Goal: Check status

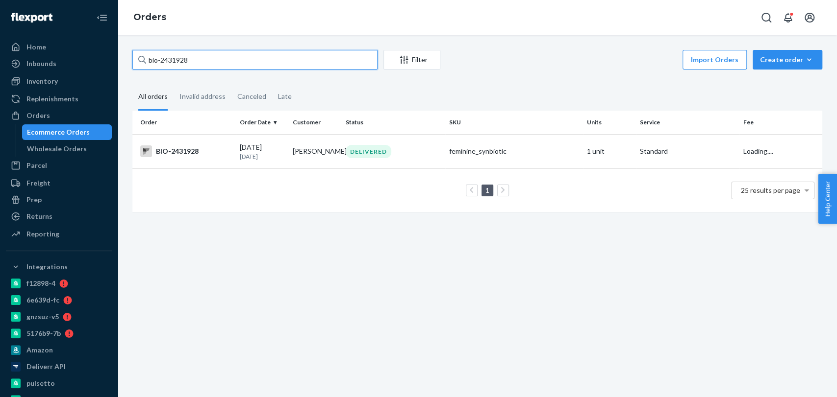
click at [205, 68] on input "bio-2431928" at bounding box center [254, 60] width 245 height 20
type input "bio-2549835"
click at [359, 147] on div "DELIVERED" at bounding box center [368, 151] width 46 height 13
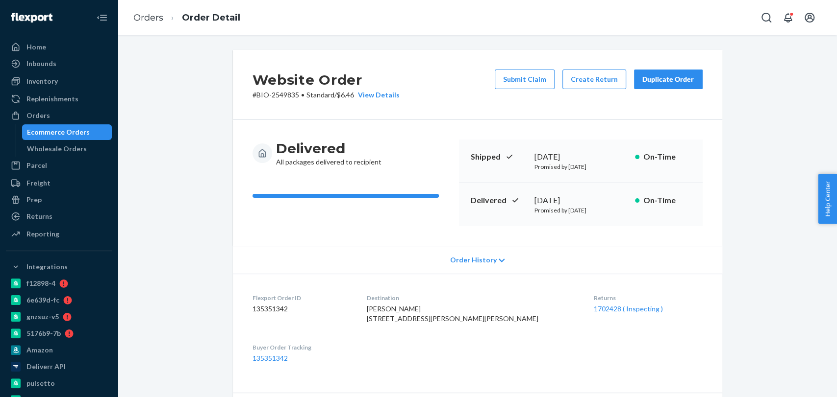
click at [608, 315] on div "Returns 1702428 ( Inspecting )" at bounding box center [647, 311] width 109 height 34
click at [605, 308] on link "1702428 ( Inspecting )" at bounding box center [627, 309] width 69 height 8
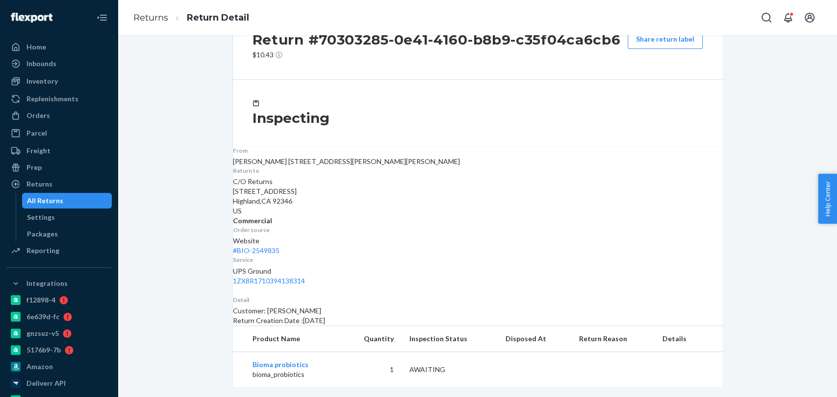
scroll to position [46, 0]
